Goal: Task Accomplishment & Management: Manage account settings

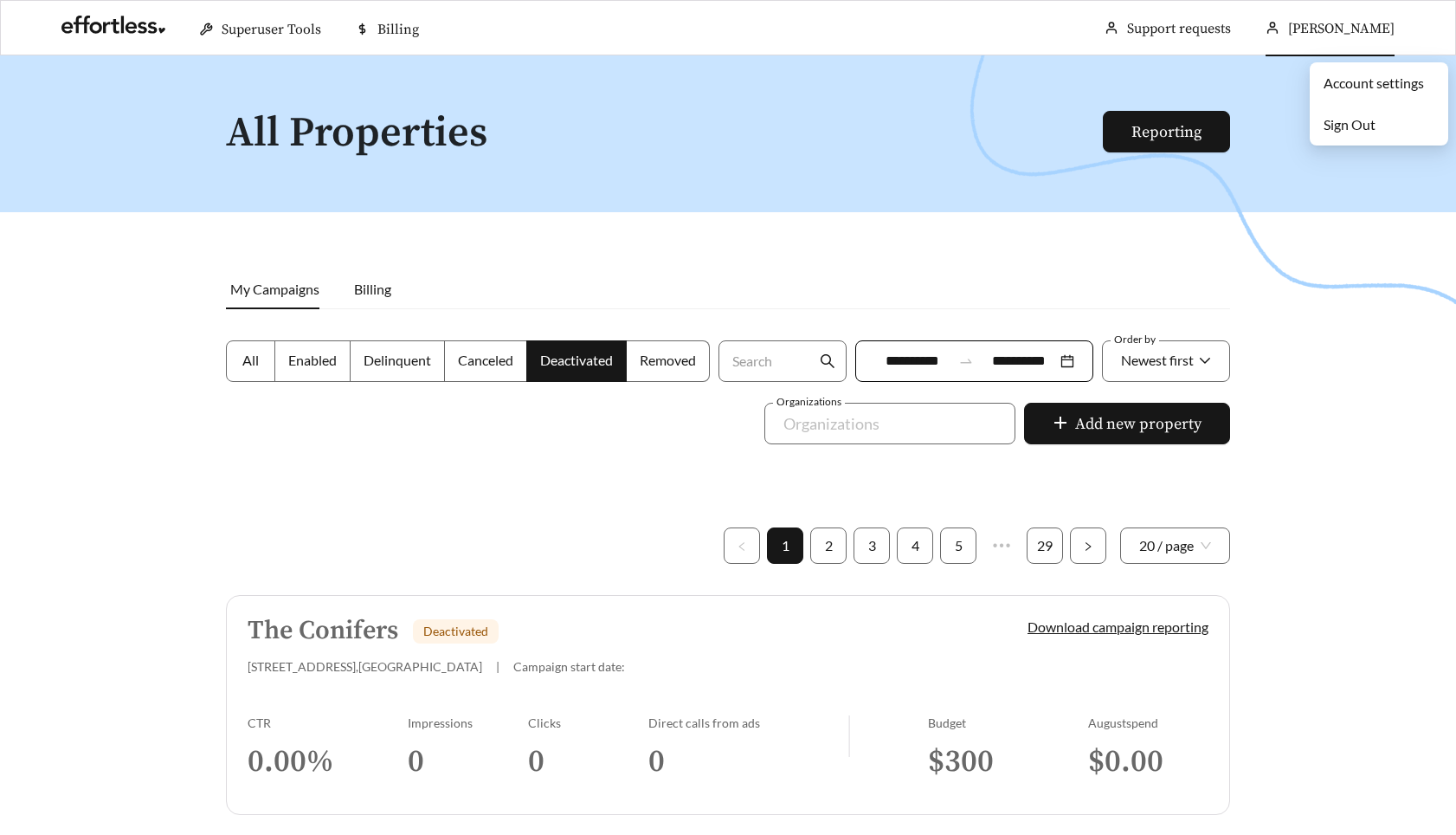
click at [1352, 88] on link "Account settings" at bounding box center [1374, 83] width 101 height 17
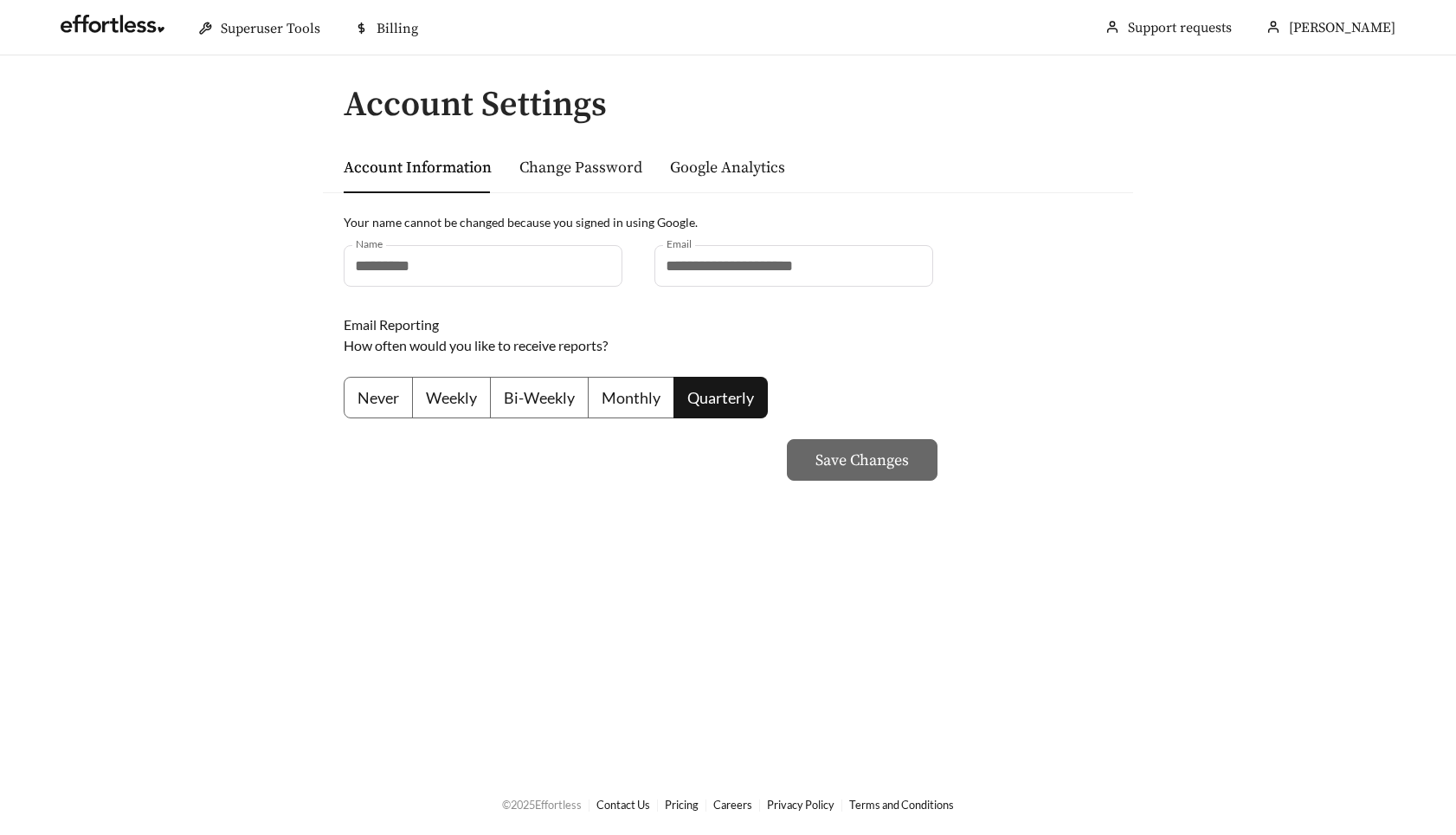
click at [435, 410] on label "Weekly" at bounding box center [452, 397] width 78 height 42
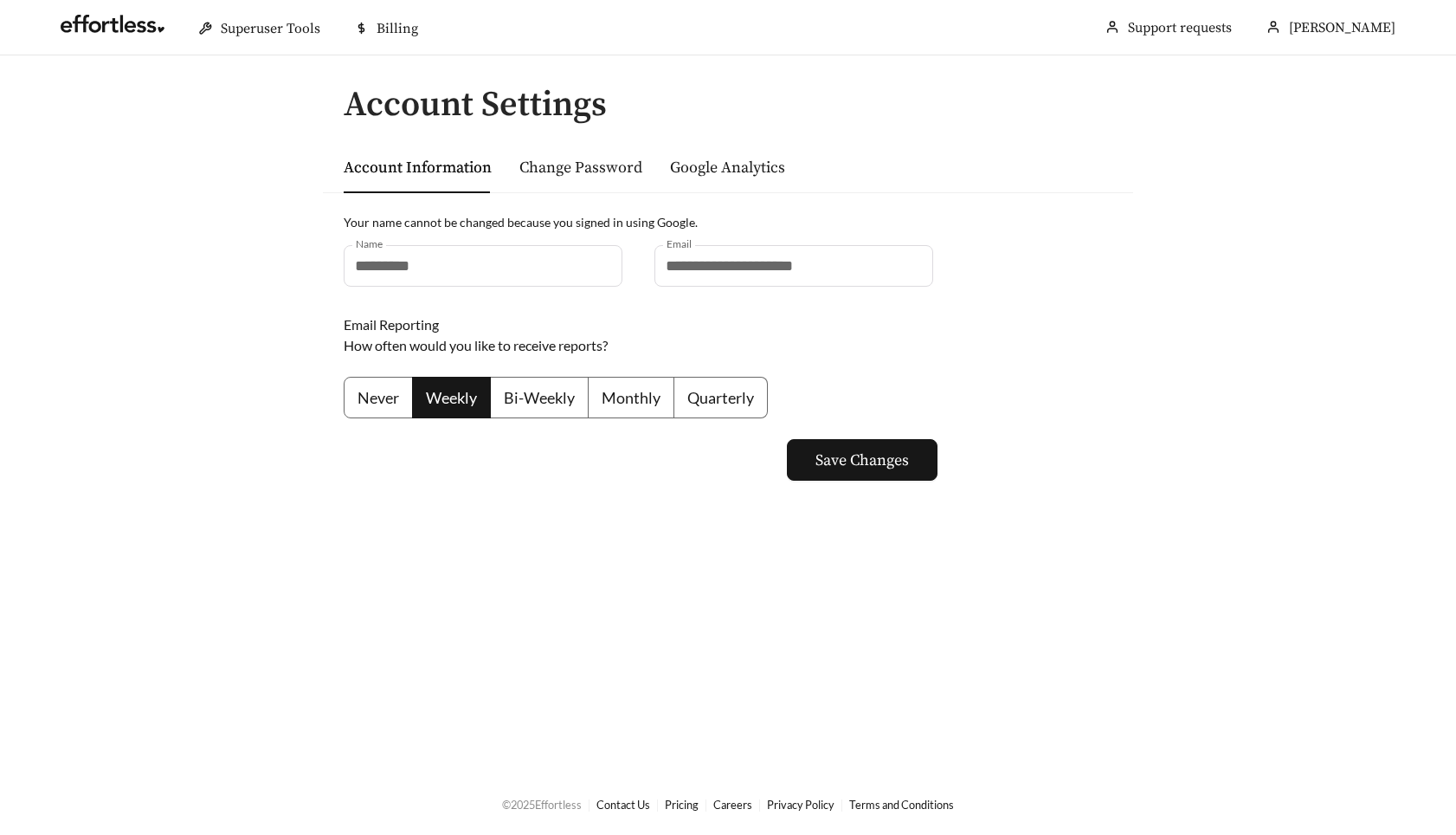
click at [636, 506] on div "**********" at bounding box center [728, 357] width 810 height 330
